Goal: Navigation & Orientation: Find specific page/section

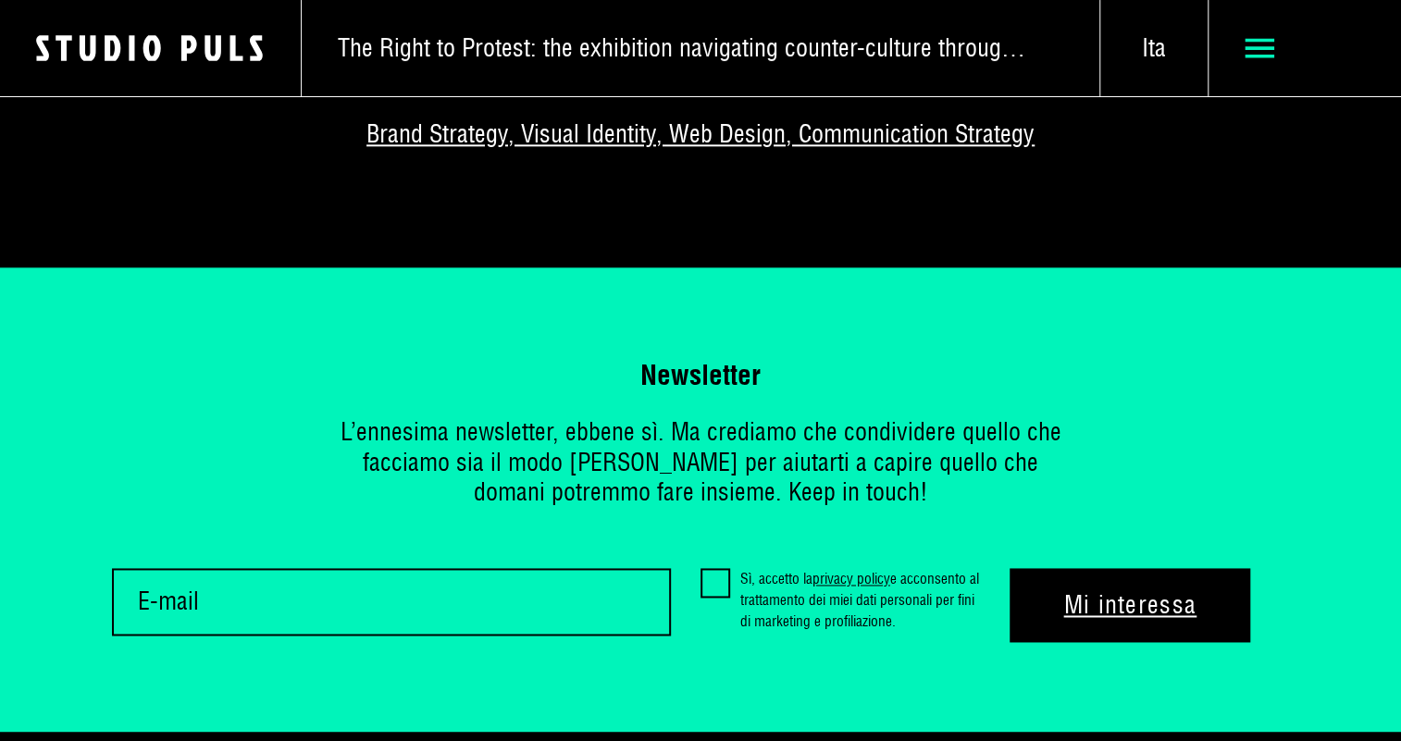
scroll to position [8858, 0]
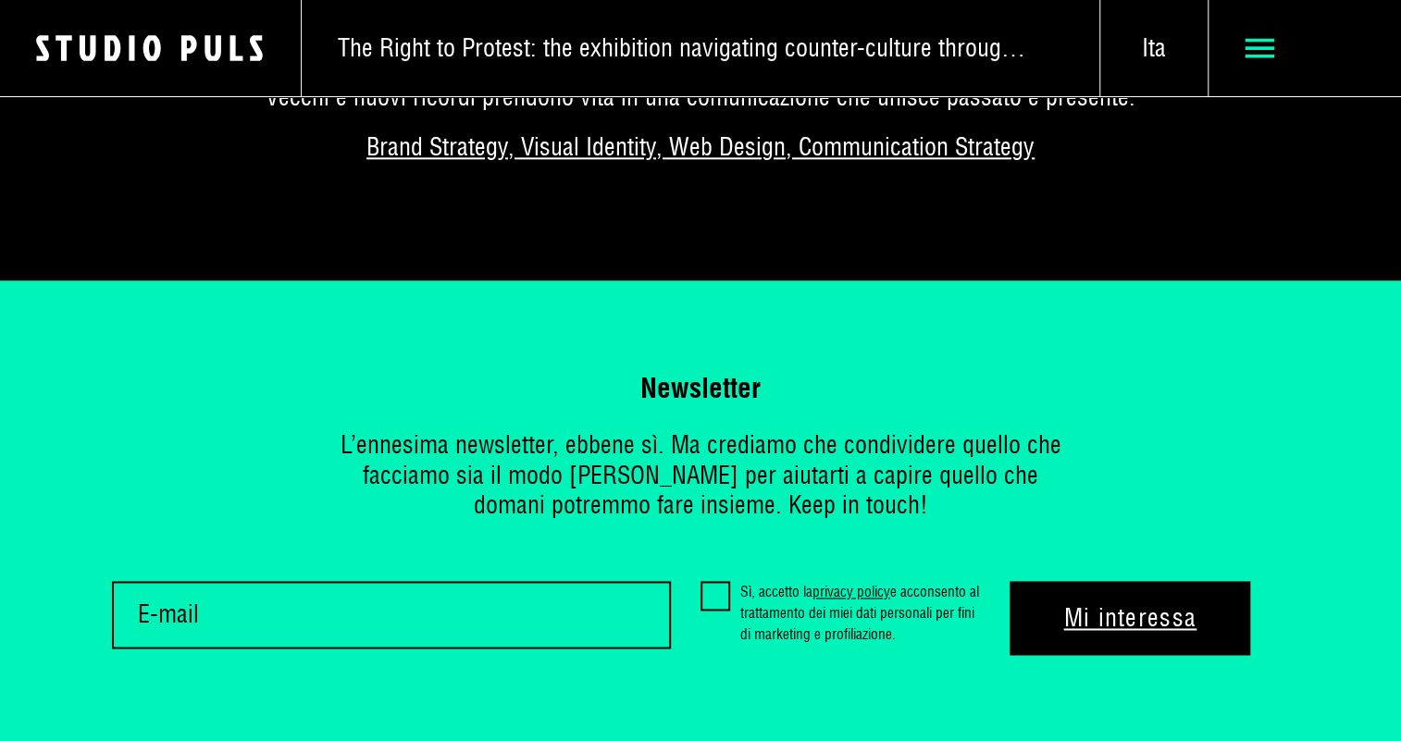
click at [1258, 41] on use at bounding box center [1260, 48] width 31 height 19
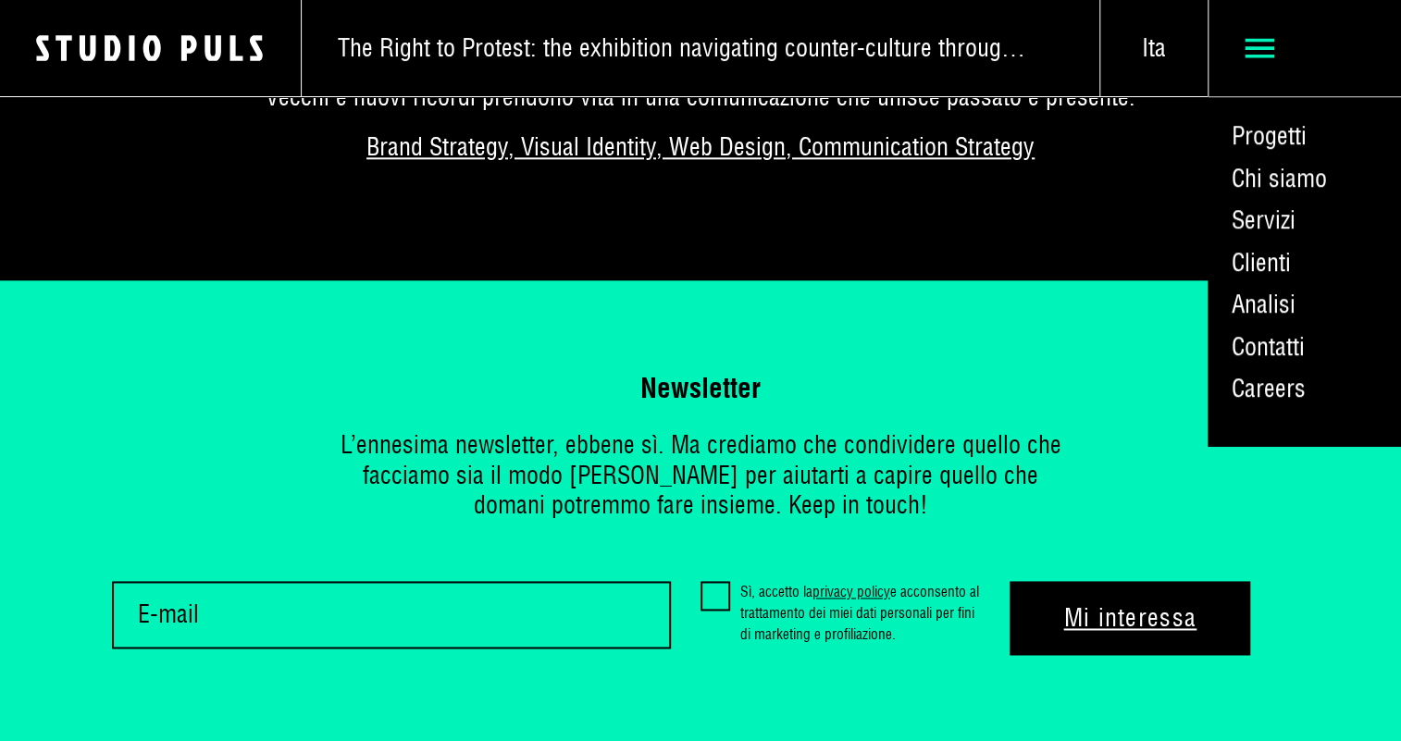
scroll to position [8843, 0]
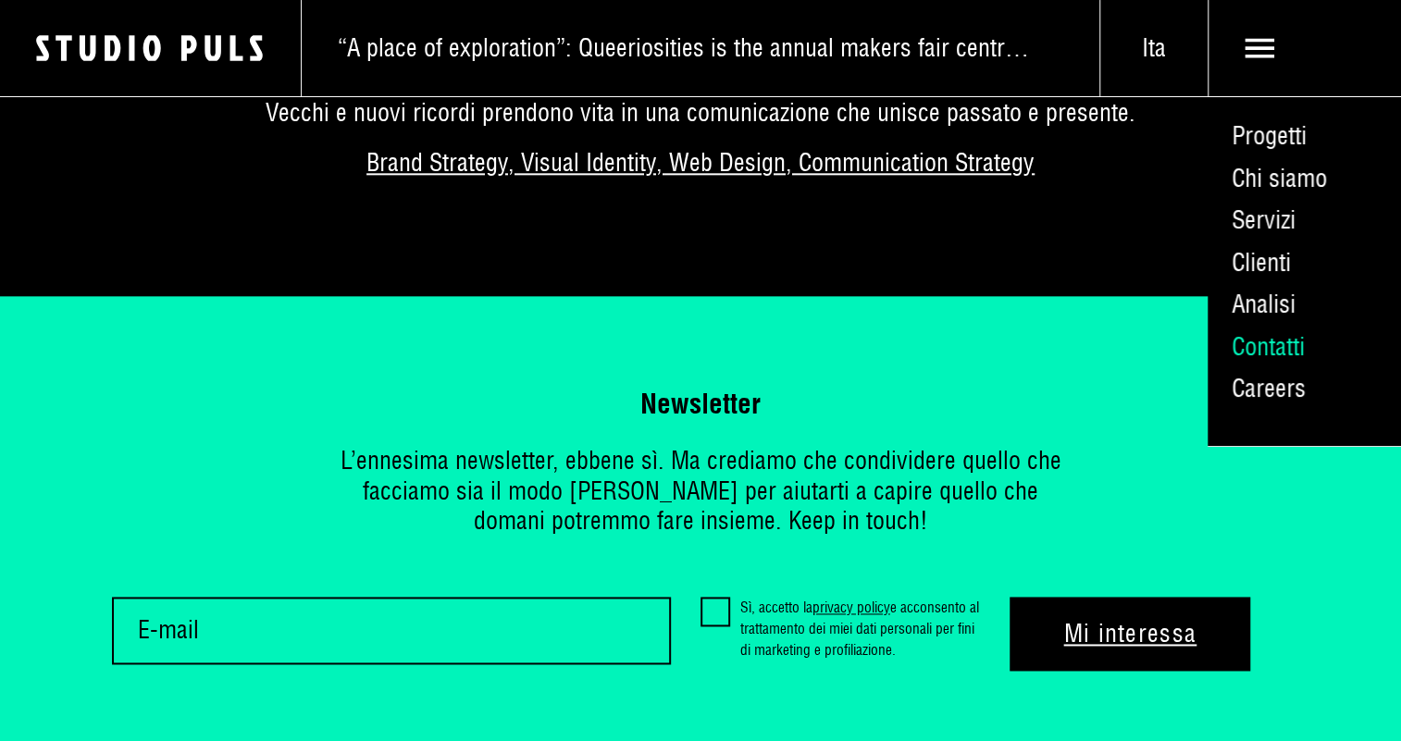
click at [1275, 342] on link "Contatti" at bounding box center [1304, 347] width 193 height 43
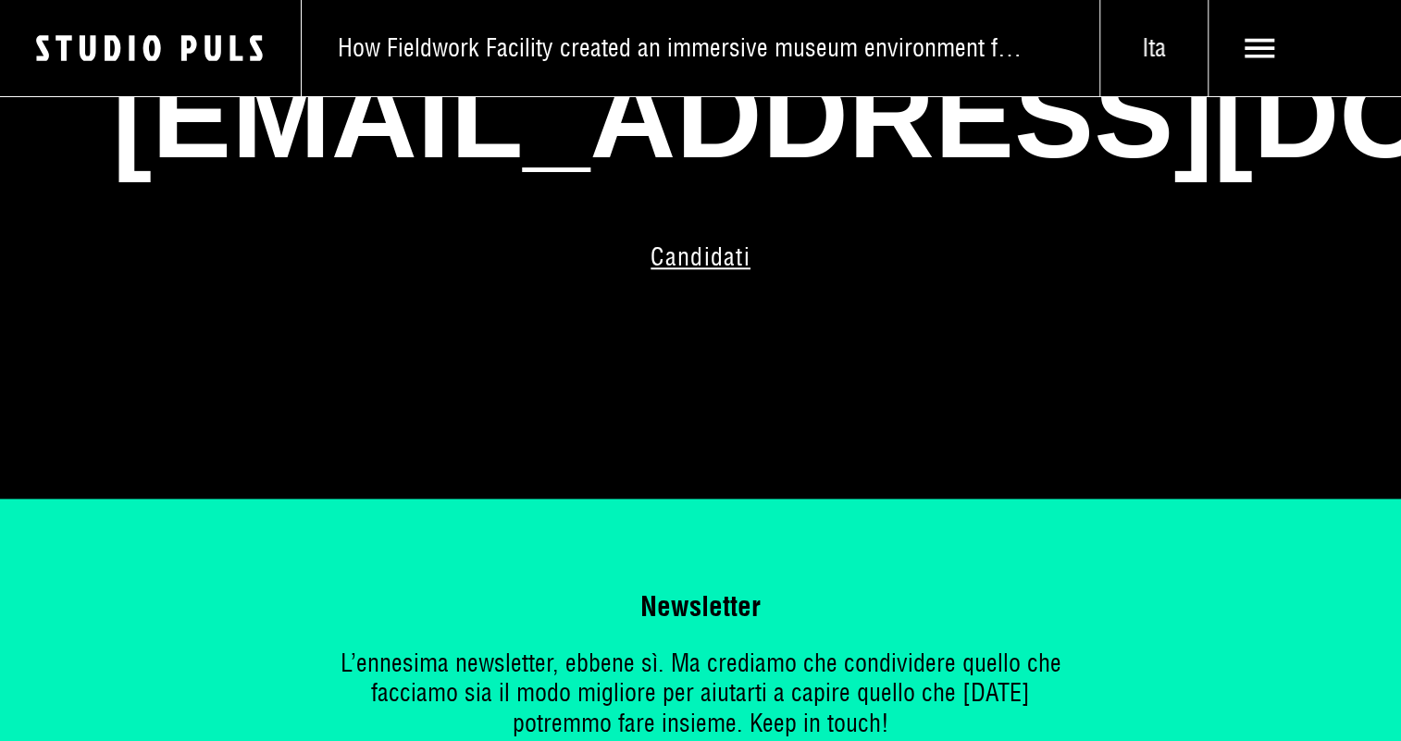
scroll to position [948, 0]
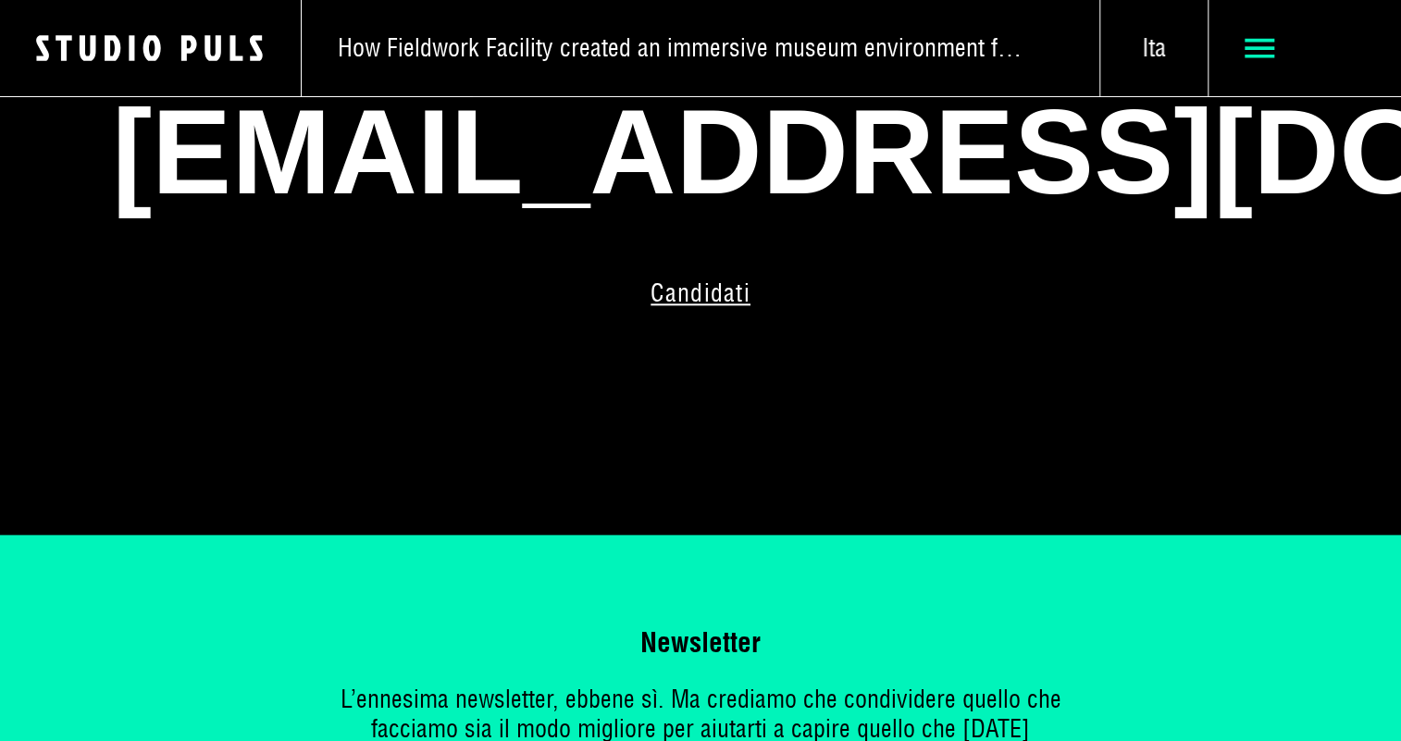
click at [1273, 55] on use at bounding box center [1260, 48] width 31 height 19
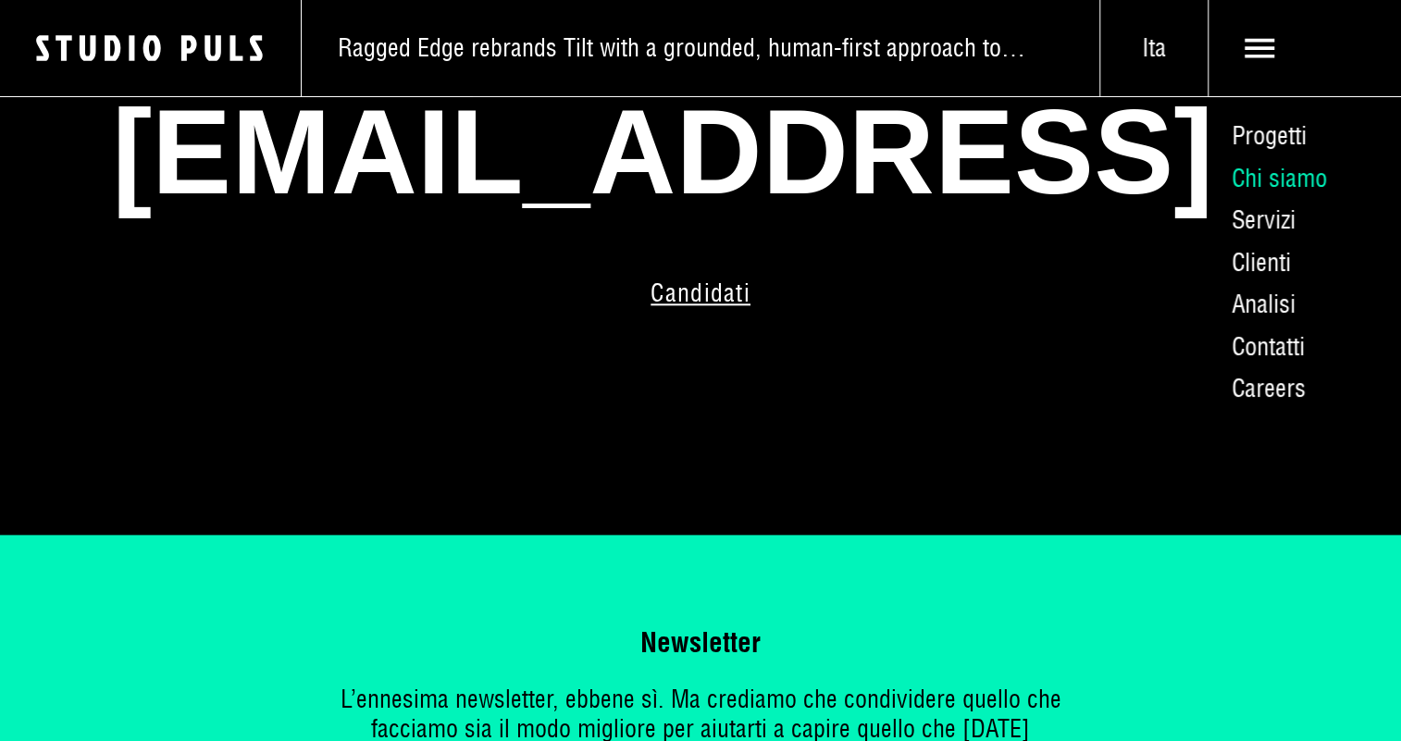
click at [1280, 183] on link "Chi siamo" at bounding box center [1304, 178] width 193 height 43
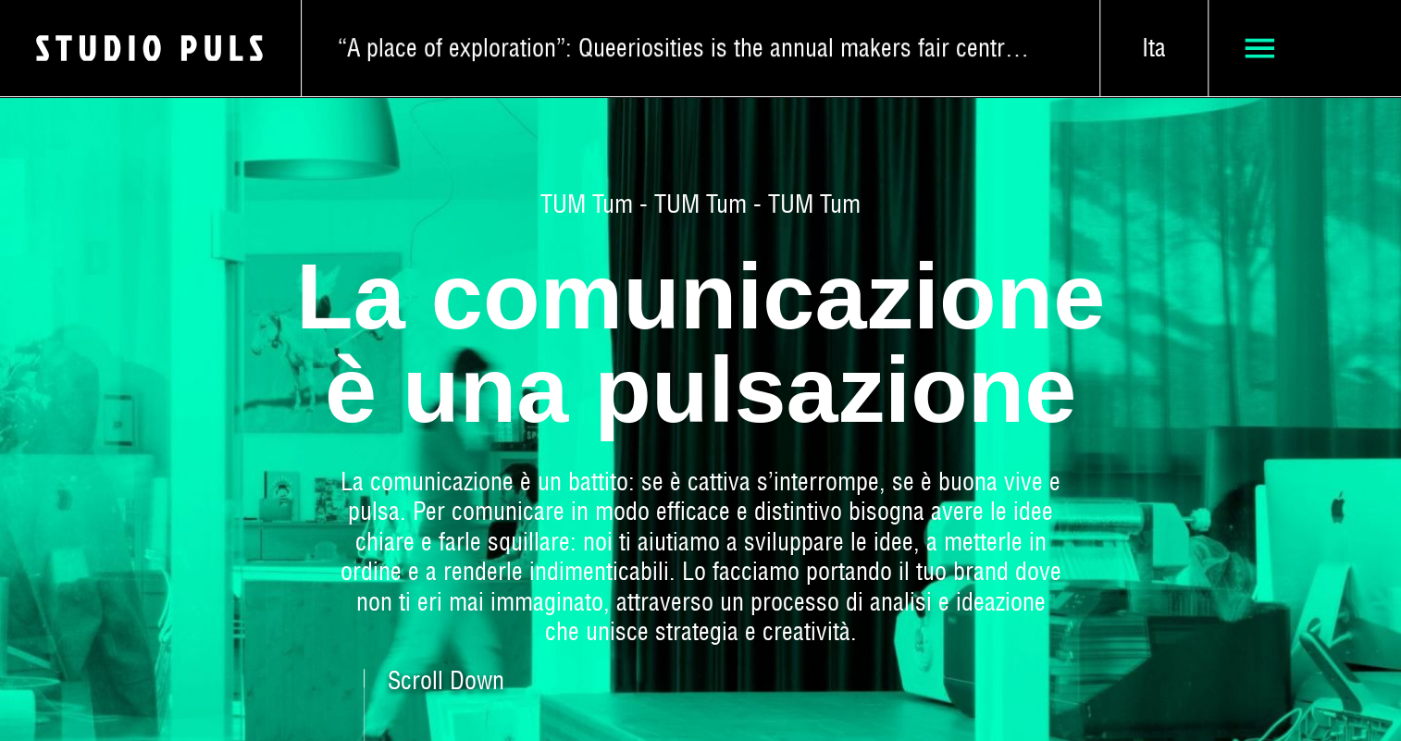
click at [1262, 55] on use at bounding box center [1260, 48] width 31 height 19
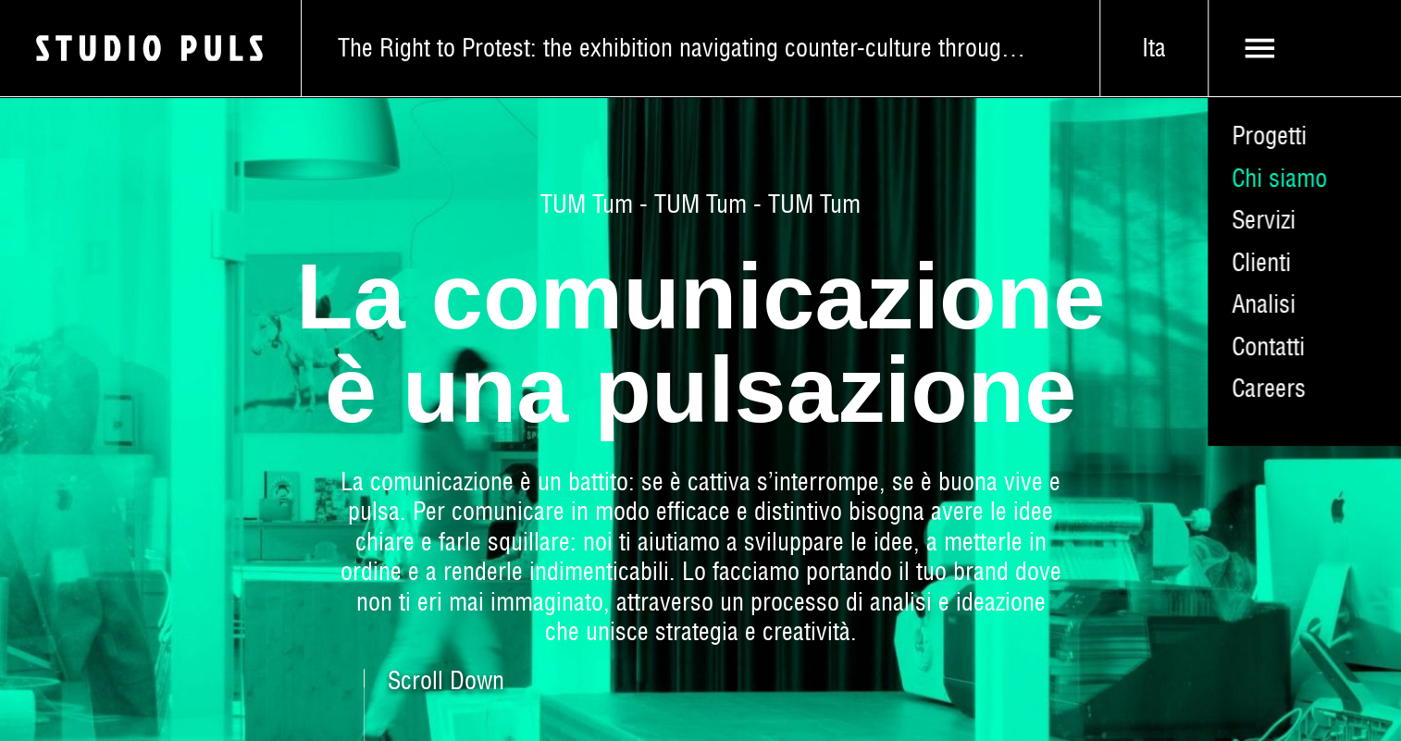
click at [1292, 169] on link "Chi siamo" at bounding box center [1304, 178] width 193 height 43
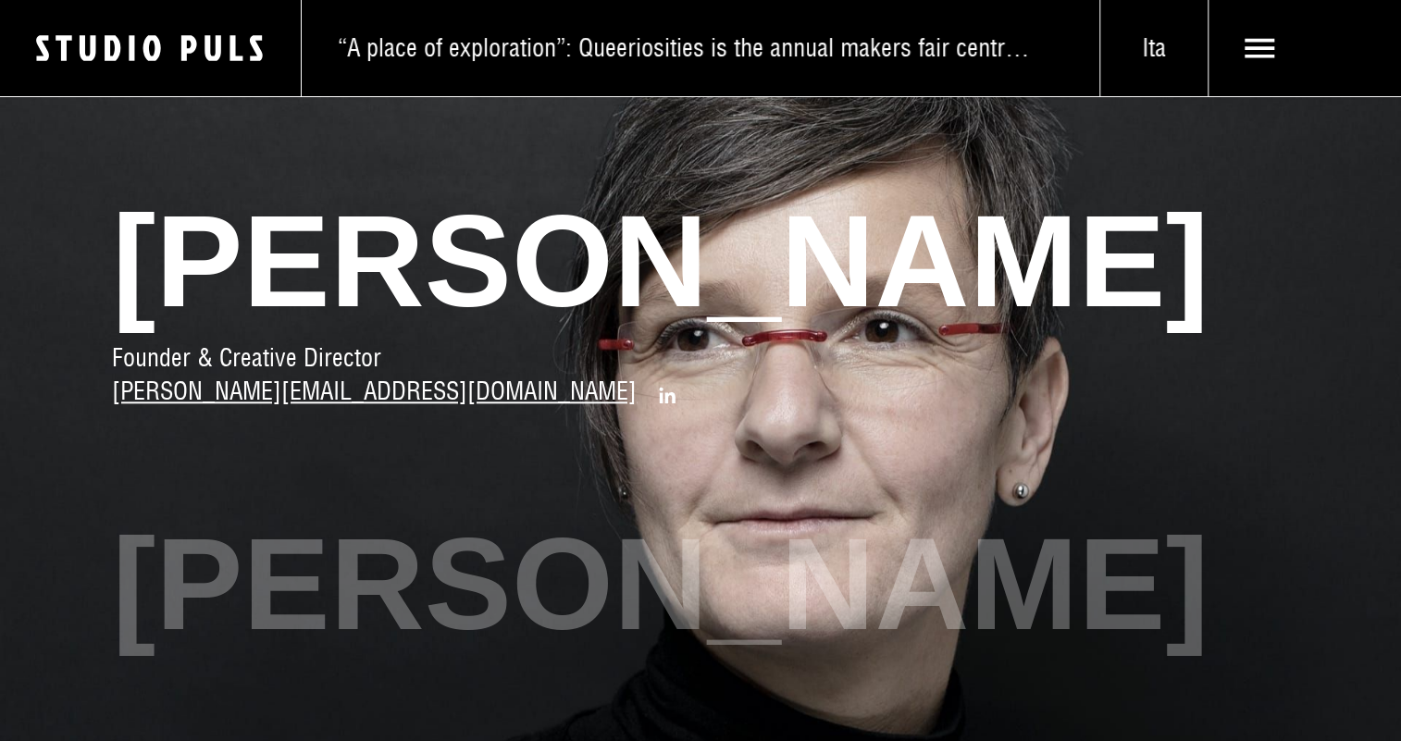
scroll to position [757, 0]
